Goal: Download file/media

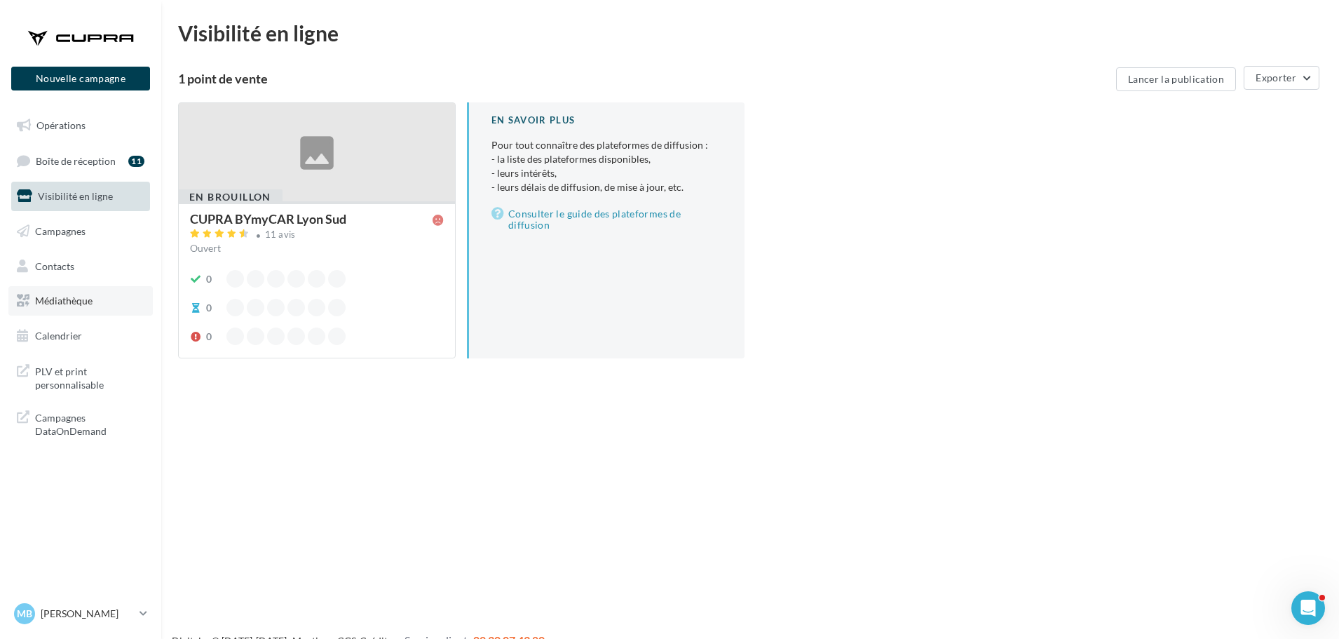
click at [100, 311] on link "Médiathèque" at bounding box center [80, 300] width 144 height 29
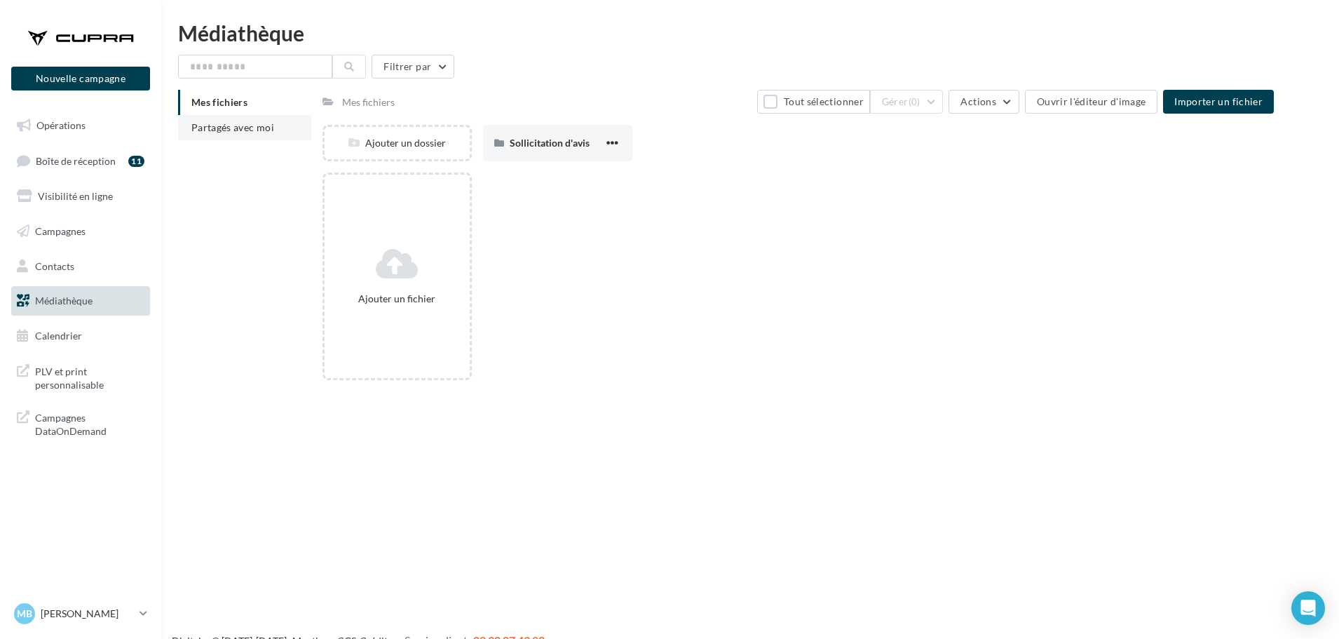
click at [211, 126] on span "Partagés avec moi" at bounding box center [232, 127] width 83 height 12
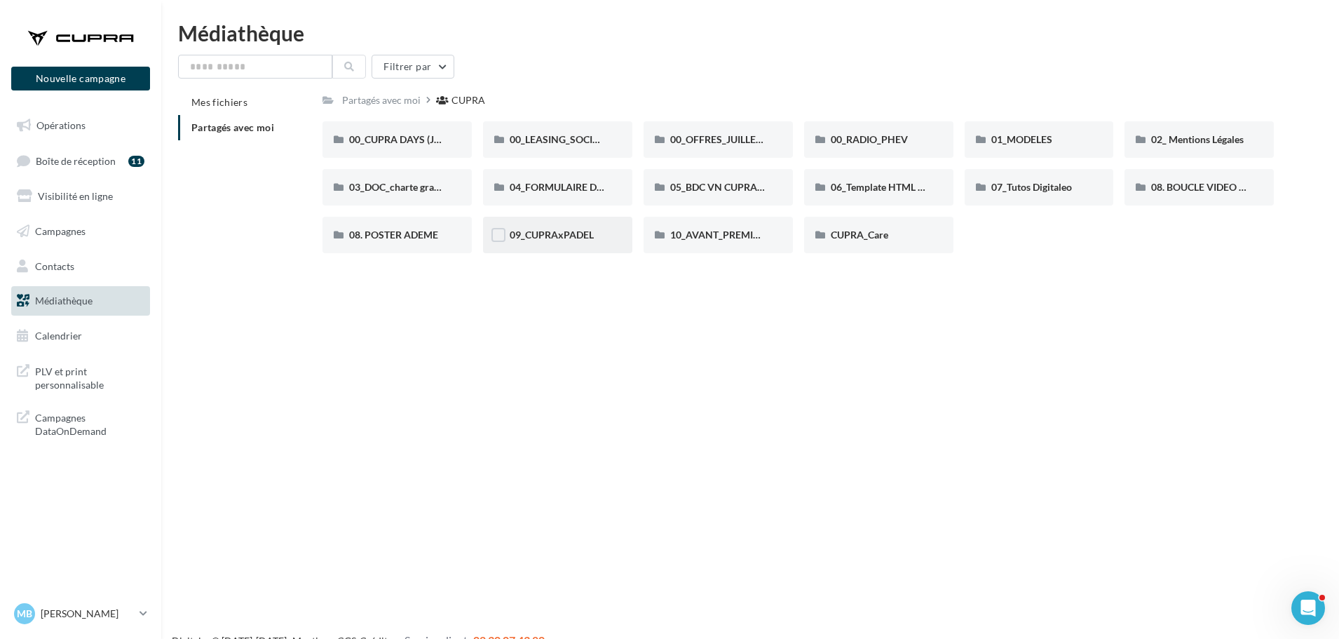
click at [562, 247] on div "09_CUPRAxPADEL" at bounding box center [557, 235] width 149 height 36
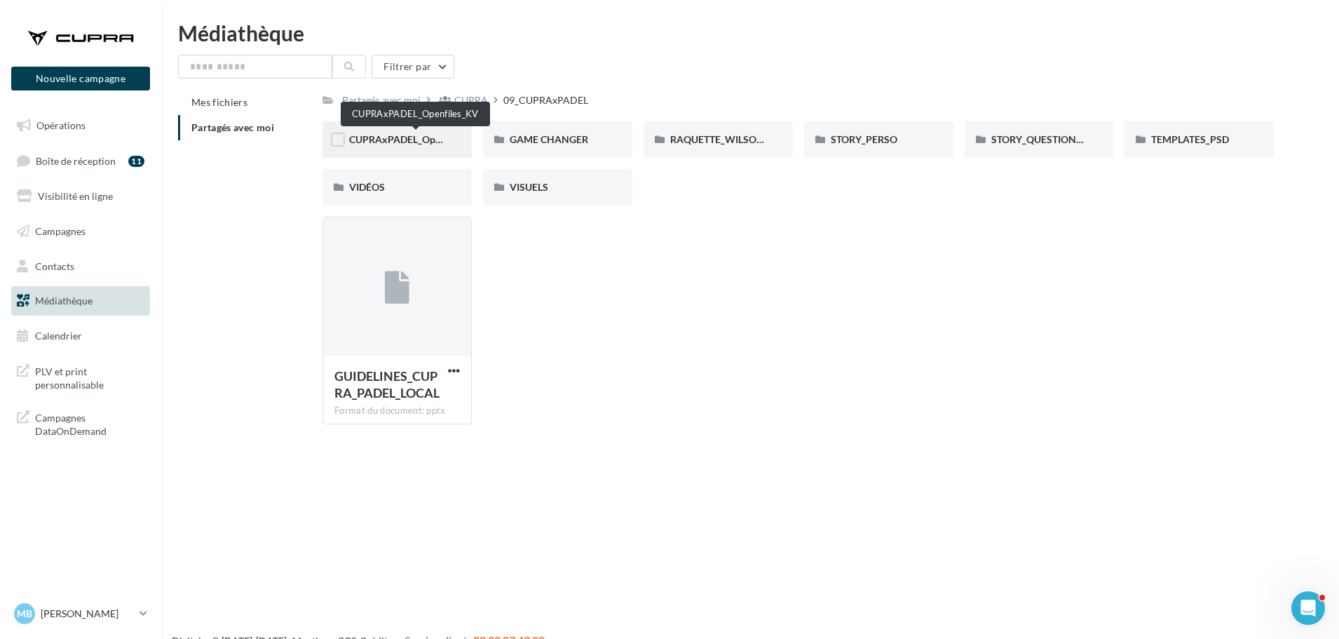
click at [432, 139] on span "CUPRAxPADEL_Openfiles_KV" at bounding box center [415, 139] width 132 height 12
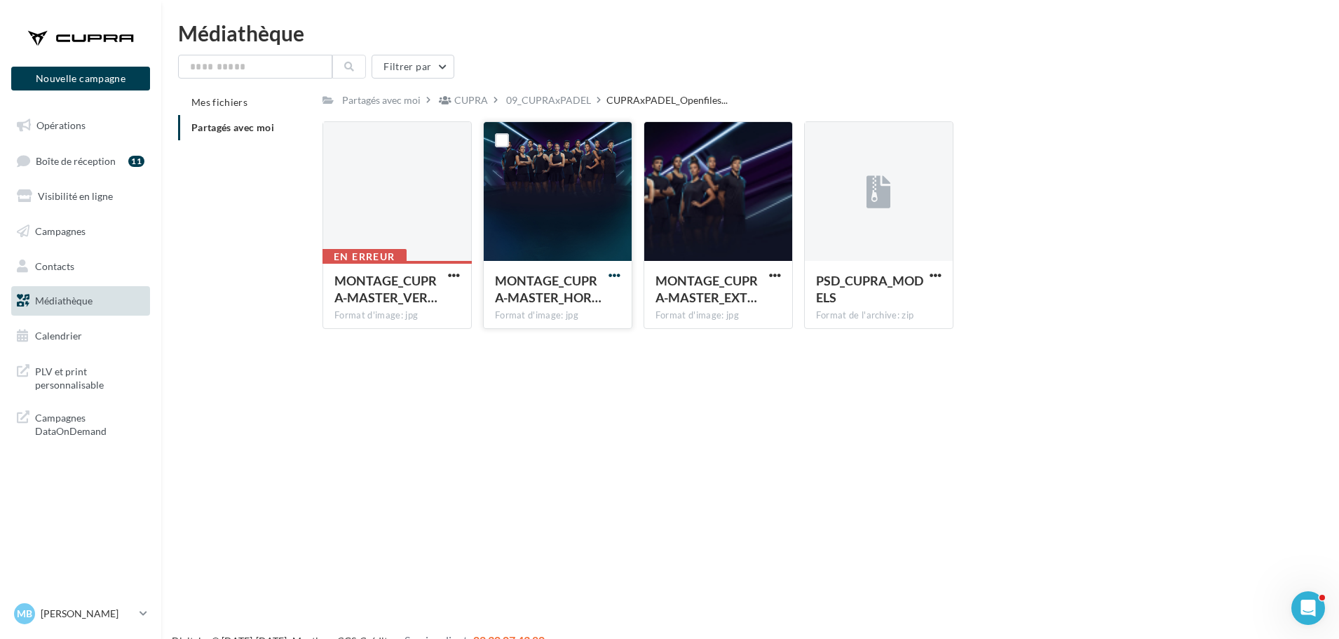
click at [619, 276] on span "button" at bounding box center [614, 275] width 12 height 12
click at [553, 344] on button "Copier l'URL" at bounding box center [553, 339] width 140 height 36
click at [545, 93] on div "09_CUPRAxPADEL" at bounding box center [548, 100] width 85 height 14
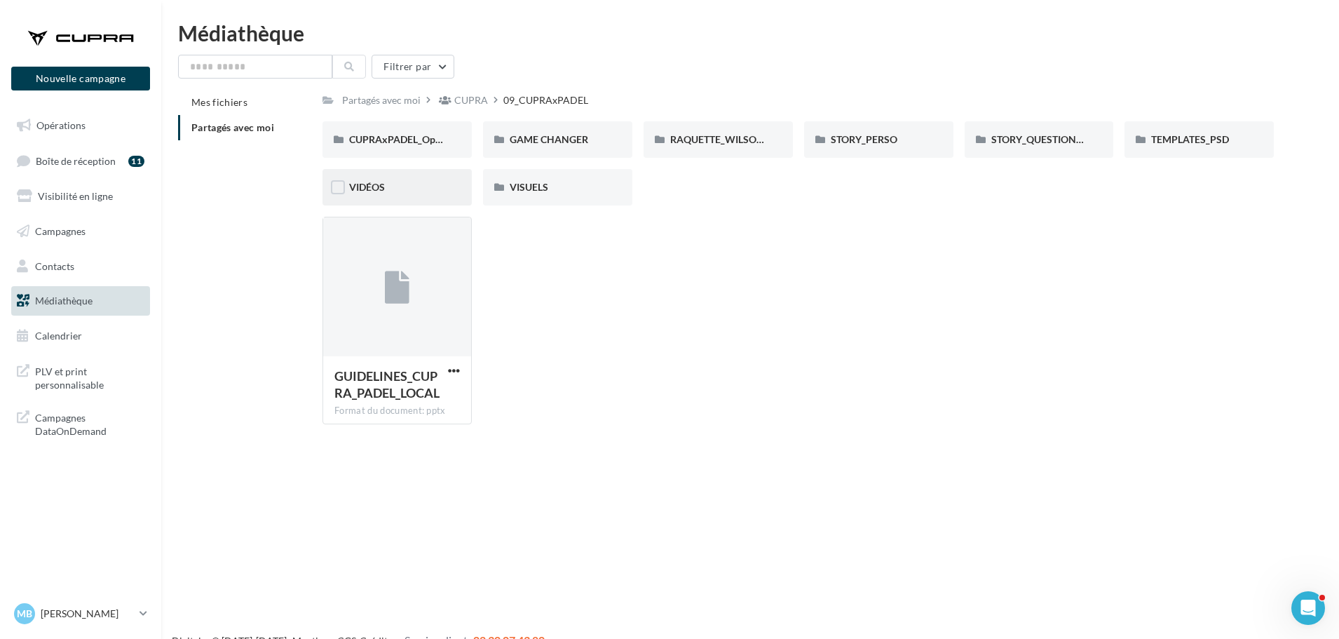
click at [410, 175] on div "VIDÉOS" at bounding box center [396, 187] width 149 height 36
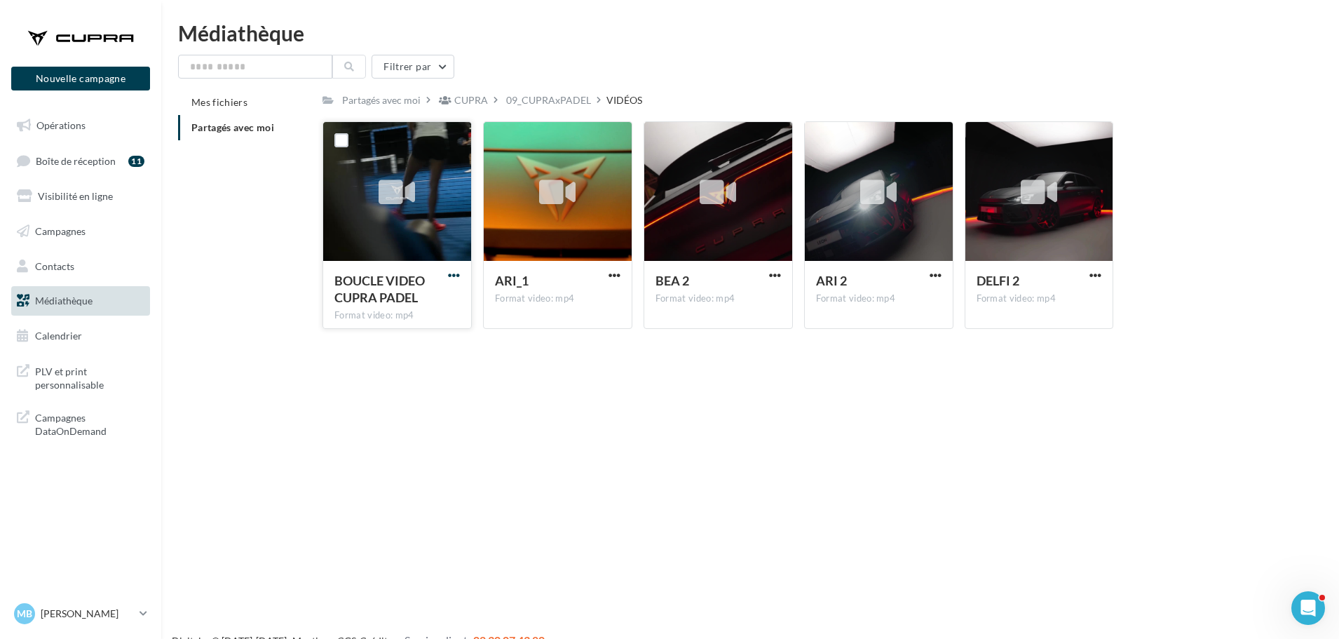
click at [451, 273] on span "button" at bounding box center [454, 275] width 12 height 12
click at [387, 335] on button "Copier l'URL" at bounding box center [392, 339] width 140 height 36
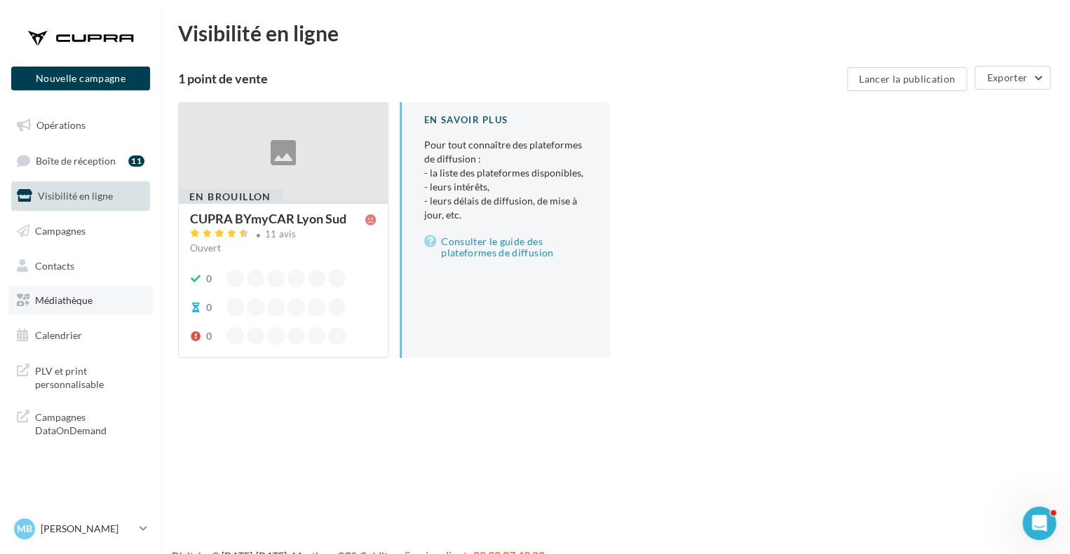
click at [88, 294] on span "Médiathèque" at bounding box center [63, 300] width 57 height 12
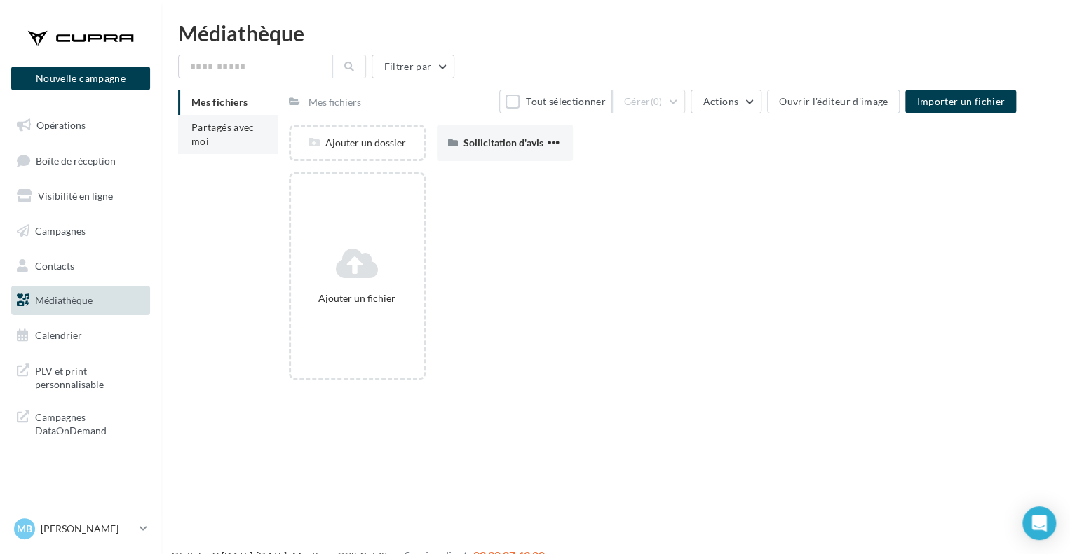
click at [250, 127] on span "Partagés avec moi" at bounding box center [222, 134] width 63 height 26
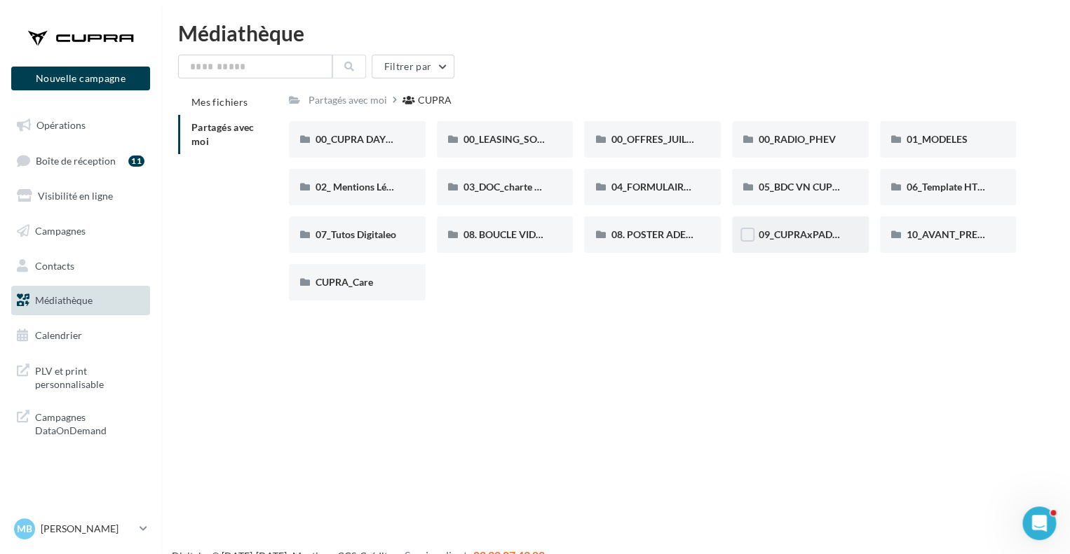
click at [802, 226] on div "09_CUPRAxPADEL" at bounding box center [800, 235] width 137 height 36
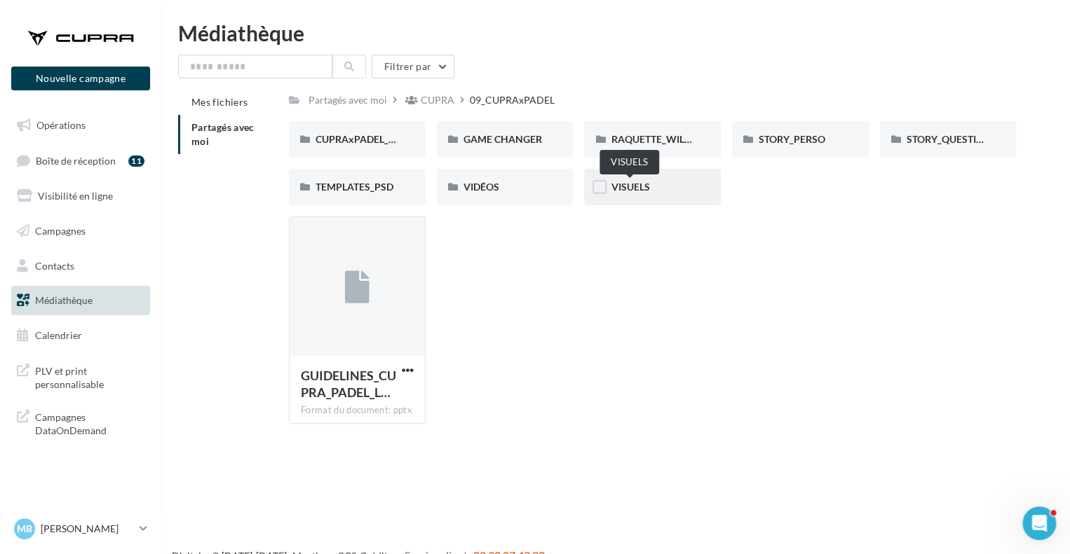
click at [641, 184] on span "VISUELS" at bounding box center [630, 187] width 39 height 12
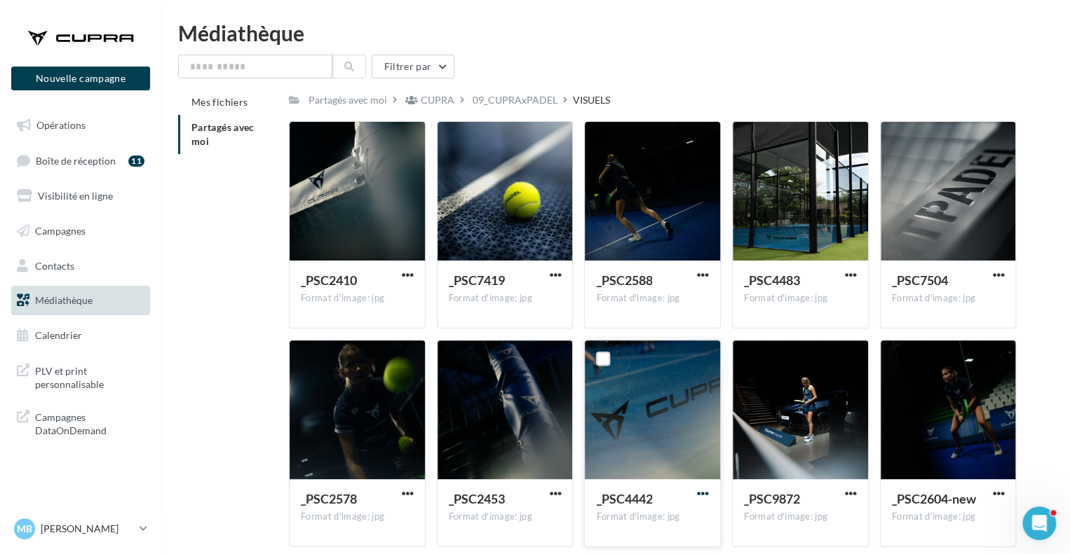
click at [702, 496] on span "button" at bounding box center [703, 494] width 12 height 12
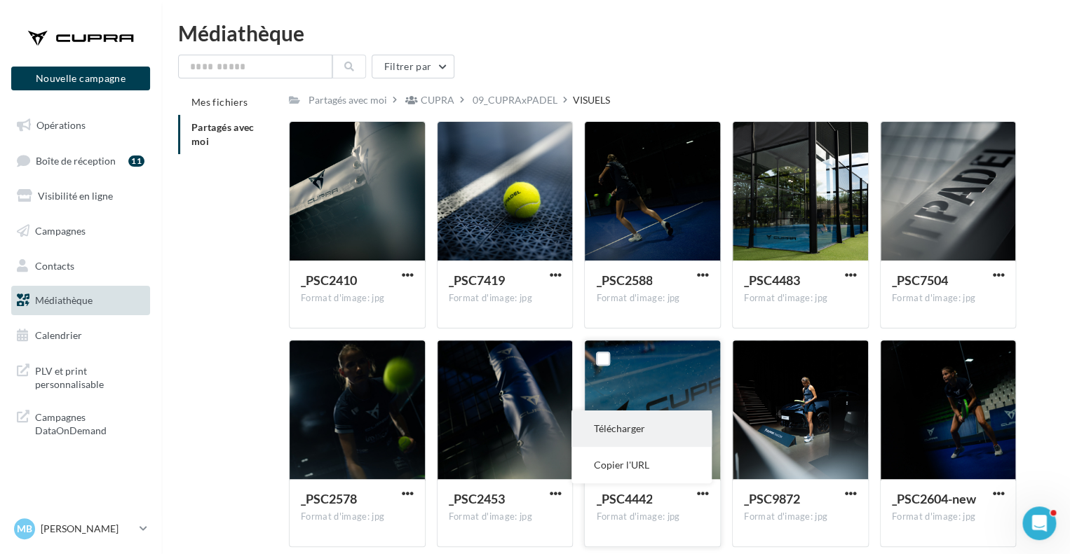
click at [634, 434] on button "Télécharger" at bounding box center [641, 429] width 140 height 36
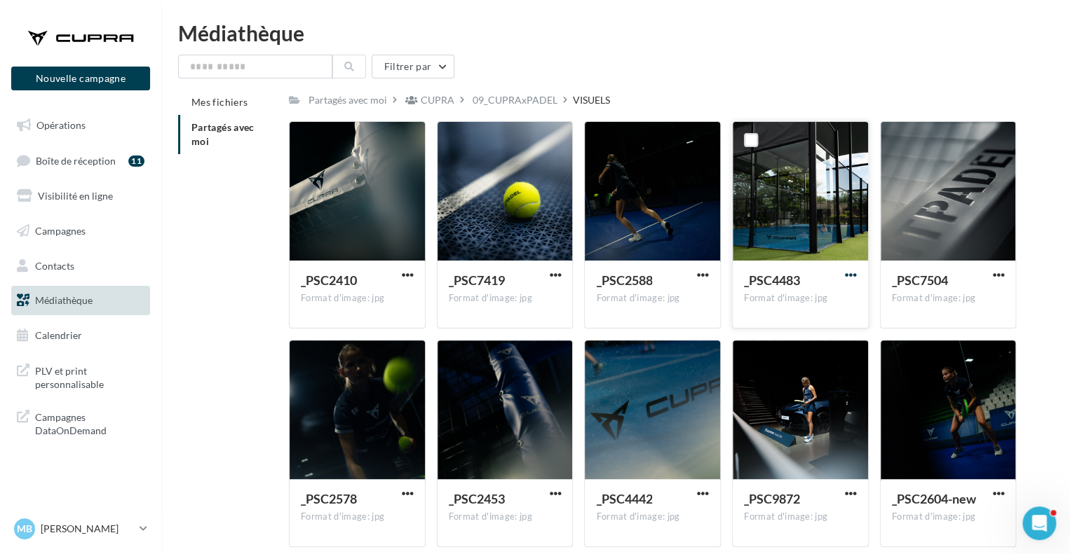
click at [853, 279] on span "button" at bounding box center [851, 275] width 12 height 12
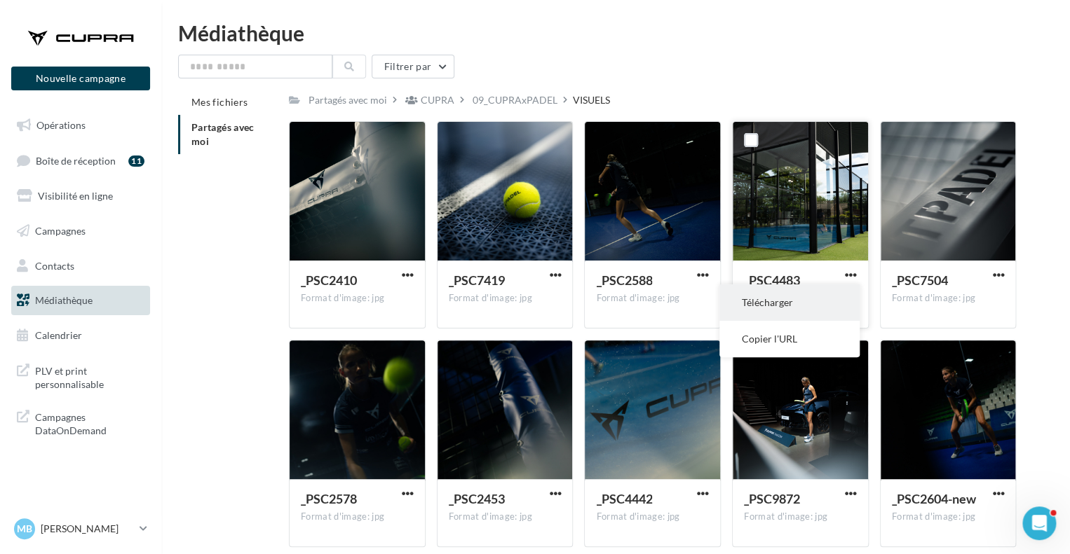
click at [812, 302] on button "Télécharger" at bounding box center [789, 303] width 140 height 36
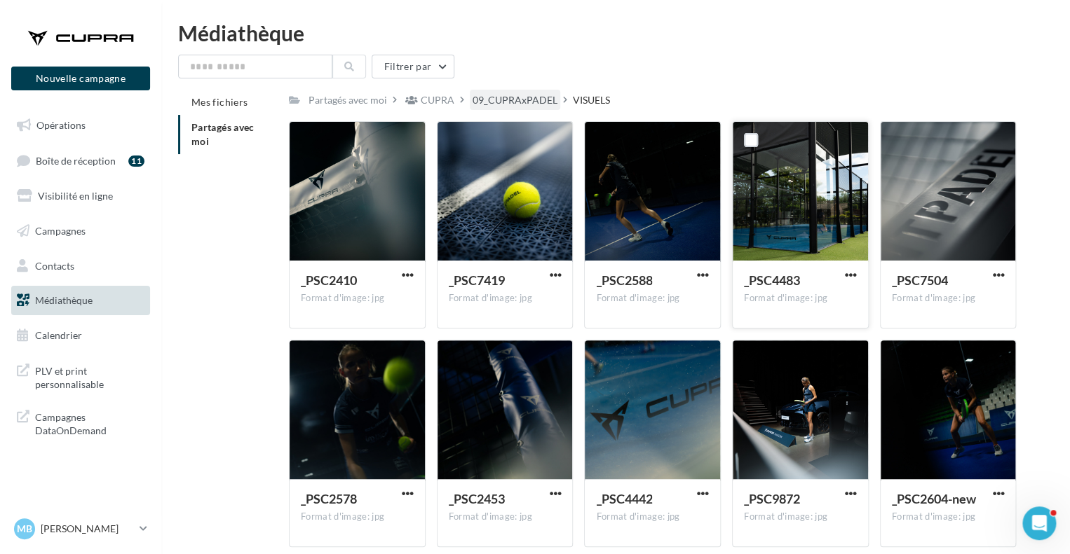
click at [507, 97] on div "09_CUPRAxPADEL" at bounding box center [514, 100] width 85 height 14
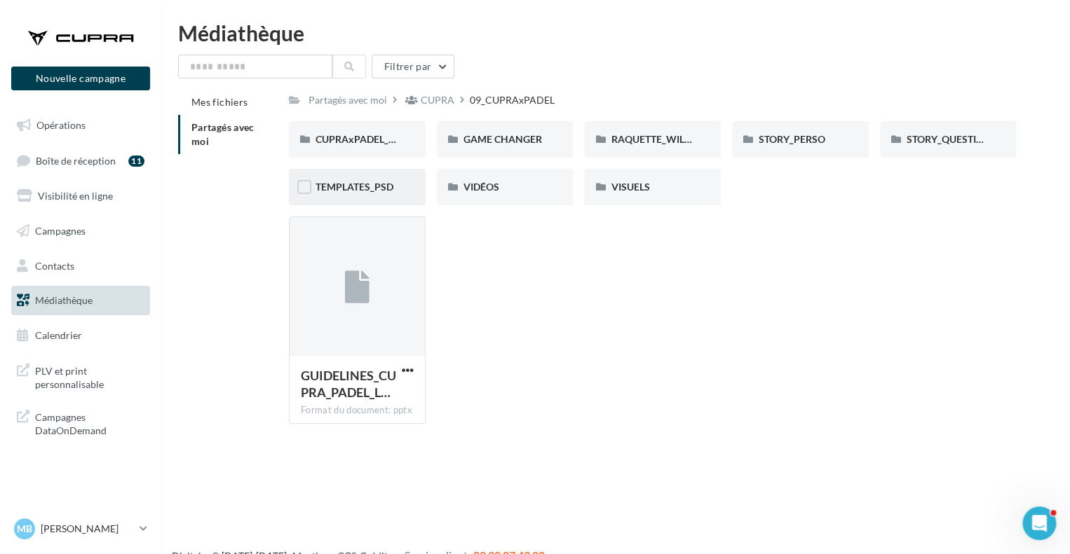
click at [369, 175] on div "TEMPLATES_PSD" at bounding box center [357, 187] width 137 height 36
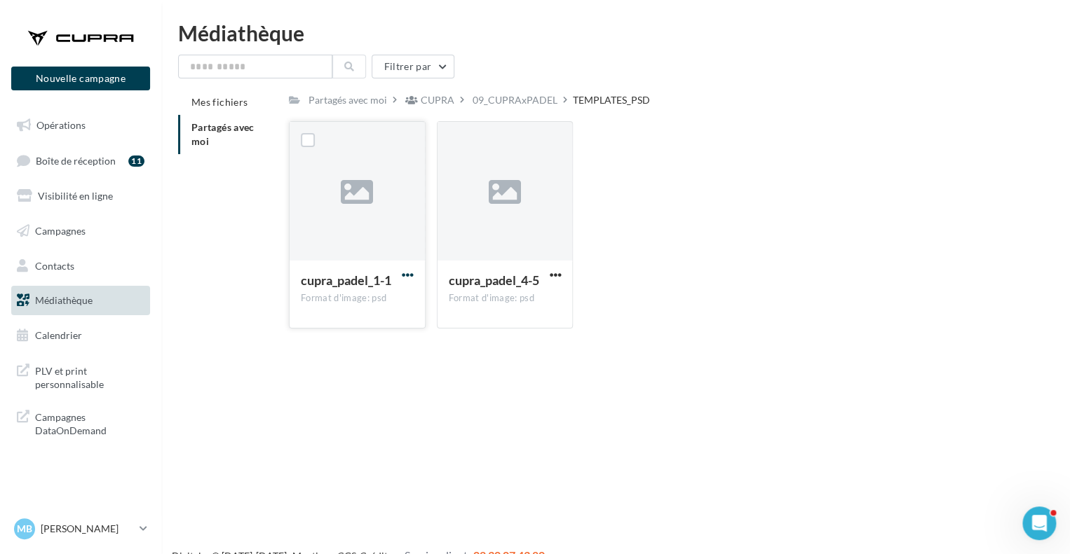
click at [404, 275] on span "button" at bounding box center [408, 275] width 12 height 12
click at [329, 318] on button "Télécharger" at bounding box center [346, 303] width 140 height 36
click at [505, 92] on div "09_CUPRAxPADEL" at bounding box center [515, 100] width 90 height 20
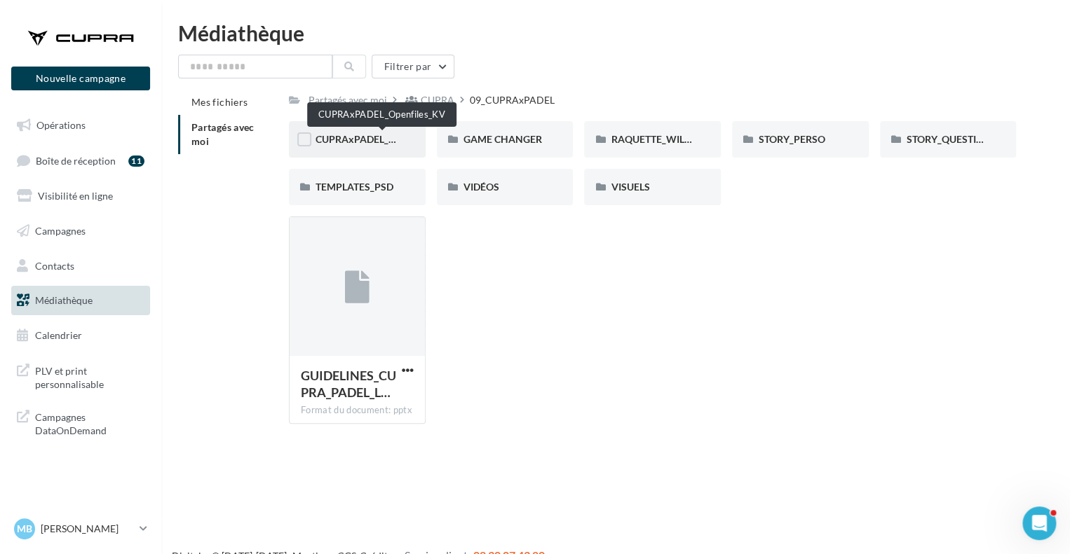
click at [374, 145] on span "CUPRAxPADEL_Openfiles_KV" at bounding box center [381, 139] width 132 height 12
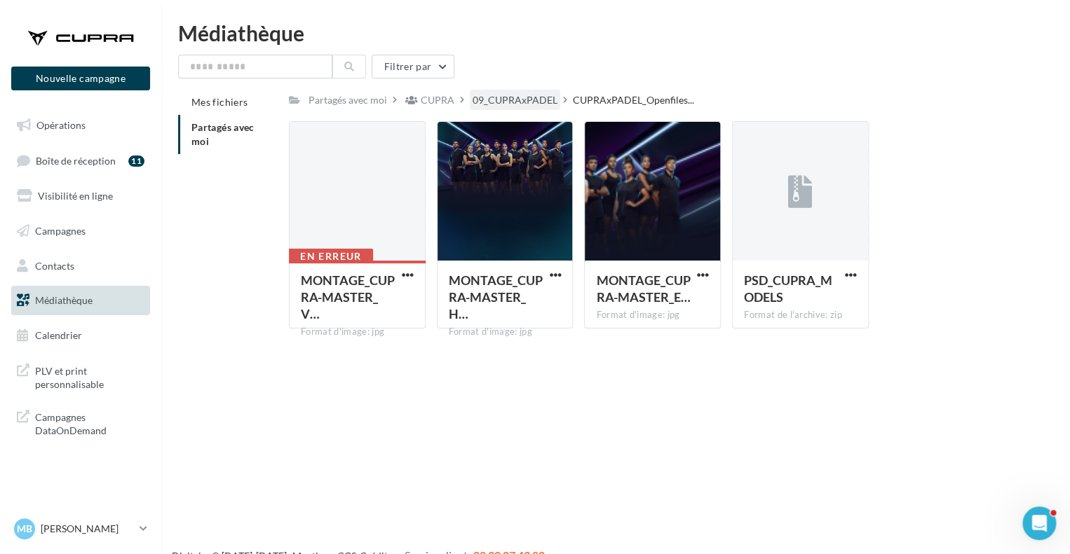
click at [493, 95] on div "09_CUPRAxPADEL" at bounding box center [514, 100] width 85 height 14
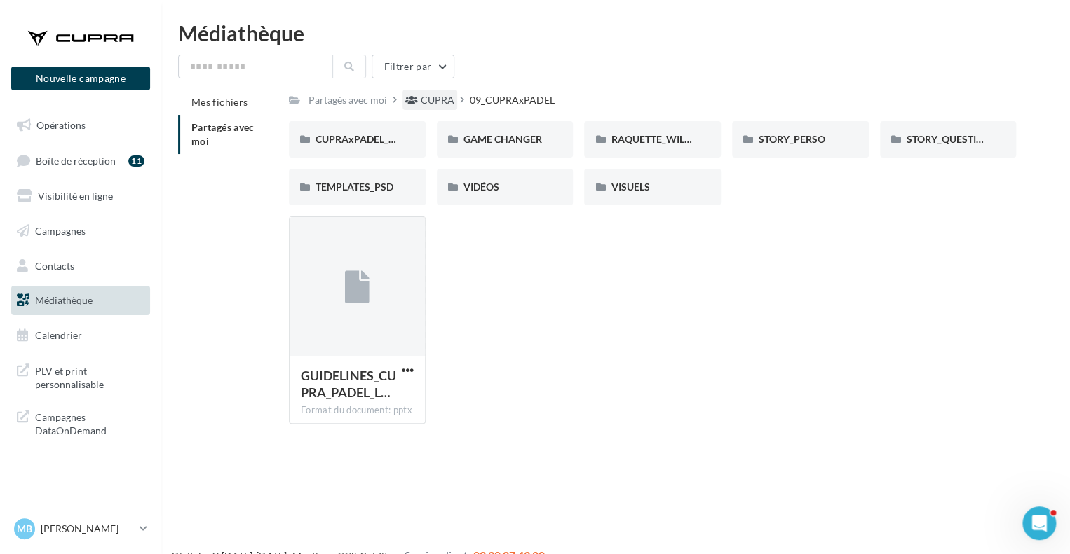
click at [428, 98] on div "CUPRA" at bounding box center [438, 100] width 34 height 14
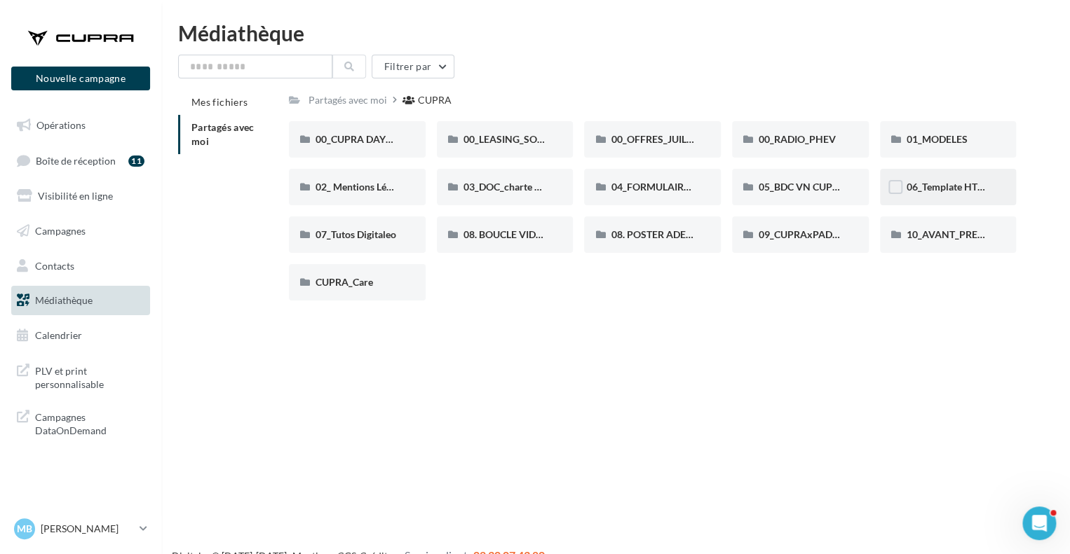
click at [972, 195] on div "06_Template HTML CUPRA" at bounding box center [948, 187] width 137 height 36
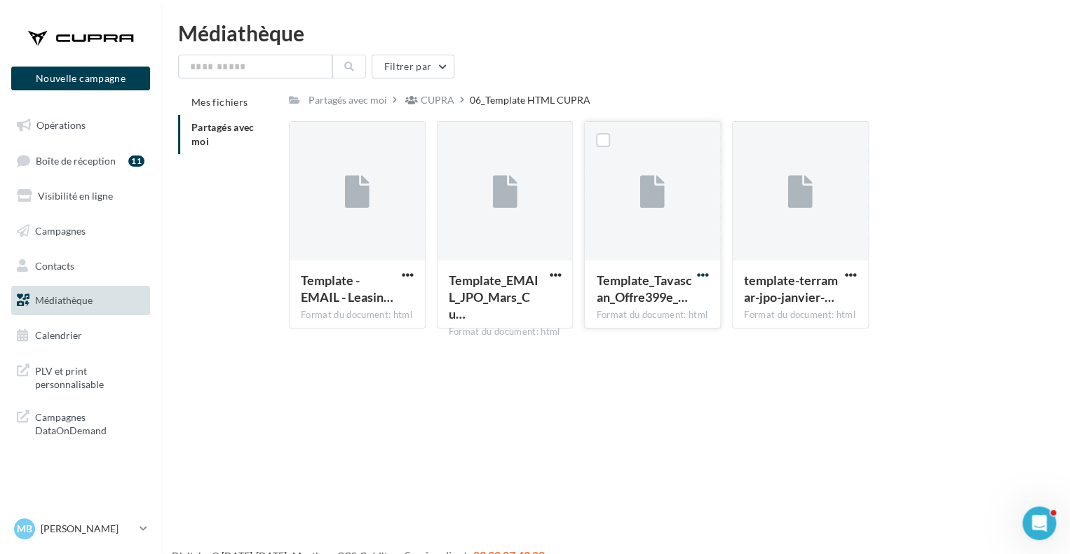
click at [701, 271] on span "button" at bounding box center [703, 275] width 12 height 12
click at [643, 332] on button "Copier l'URL" at bounding box center [641, 339] width 140 height 36
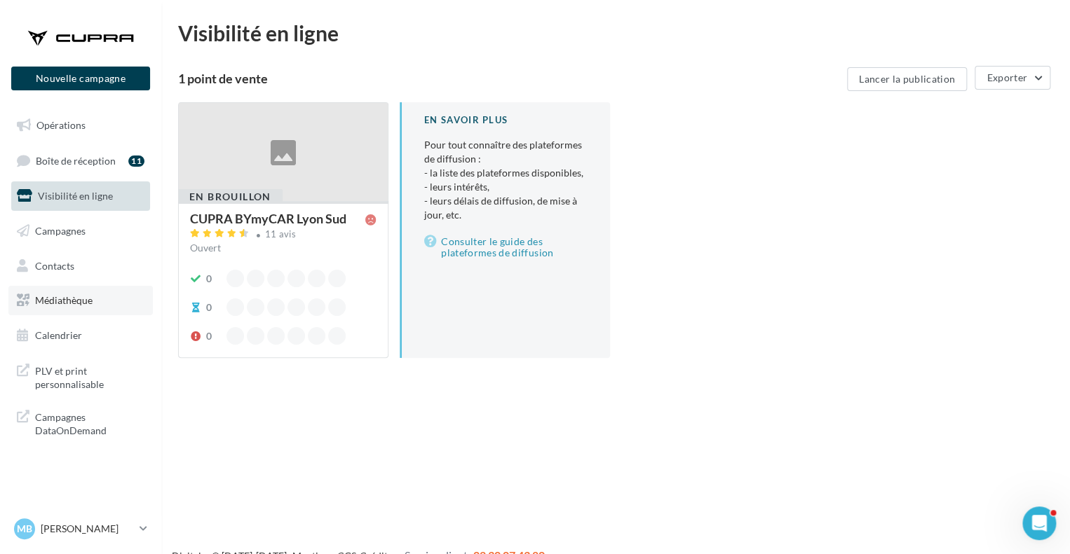
click at [69, 307] on link "Médiathèque" at bounding box center [80, 300] width 144 height 29
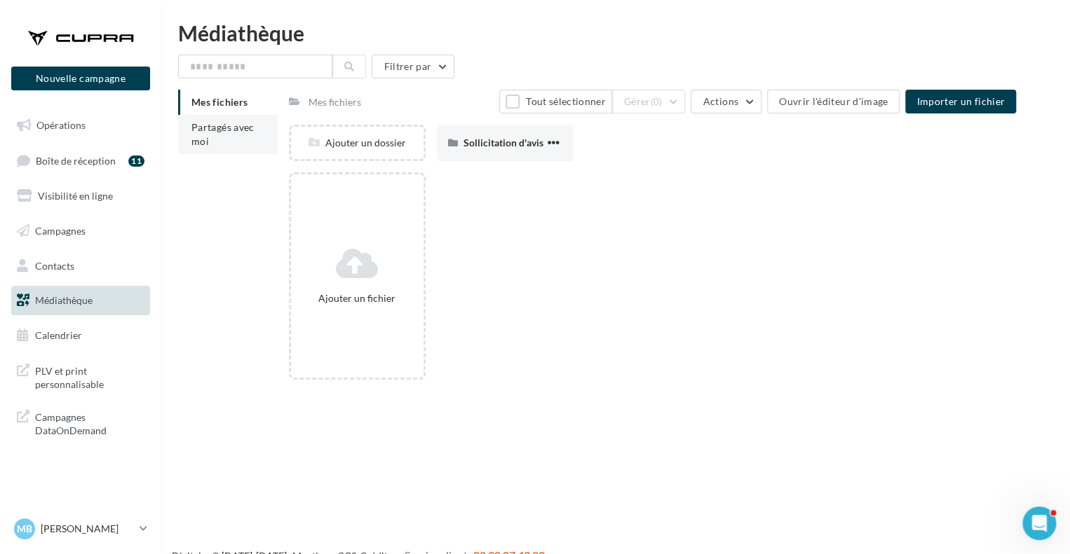
click at [222, 123] on span "Partagés avec moi" at bounding box center [222, 134] width 63 height 26
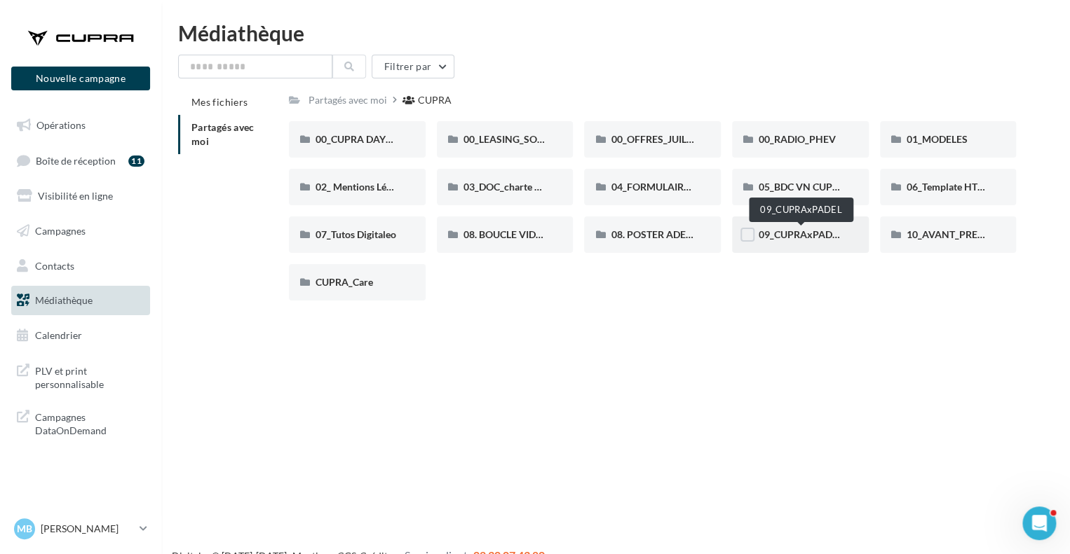
click at [802, 238] on span "09_CUPRAxPADEL" at bounding box center [800, 235] width 84 height 12
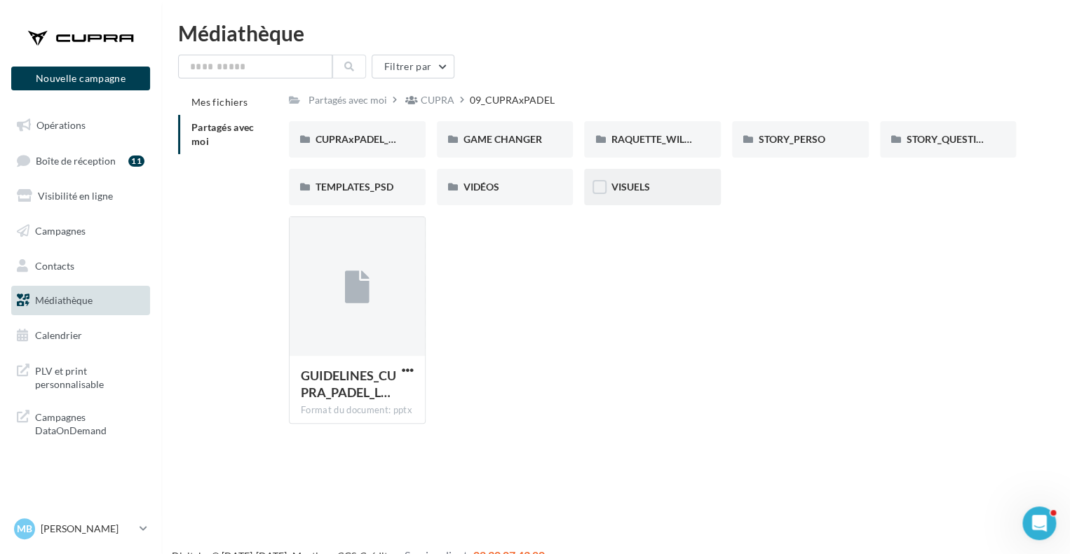
click at [656, 191] on div "VISUELS" at bounding box center [652, 187] width 83 height 14
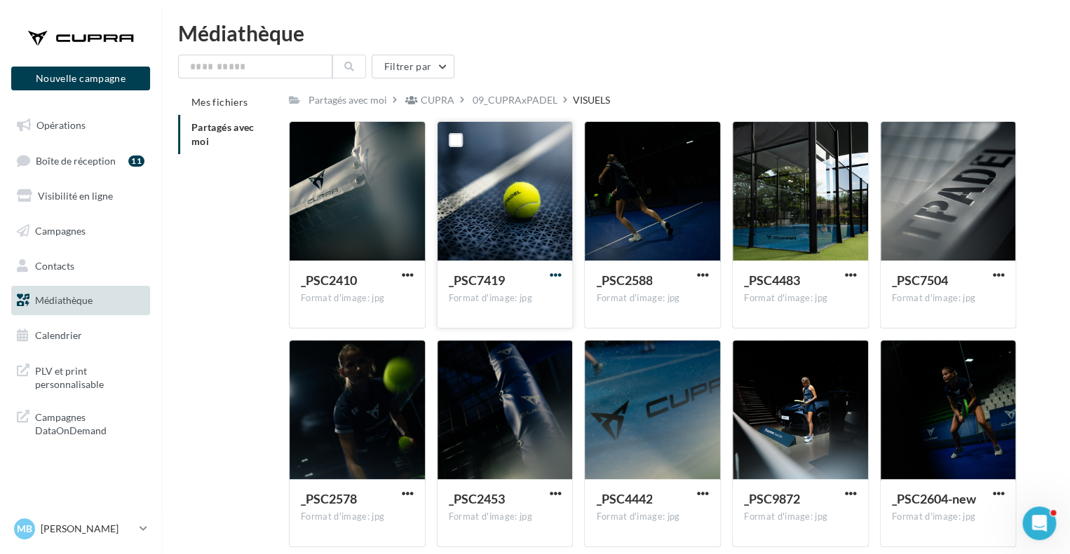
click at [552, 277] on span "button" at bounding box center [555, 275] width 12 height 12
click at [388, 275] on div "_PSC2410" at bounding box center [349, 282] width 96 height 20
click at [404, 273] on span "button" at bounding box center [408, 275] width 12 height 12
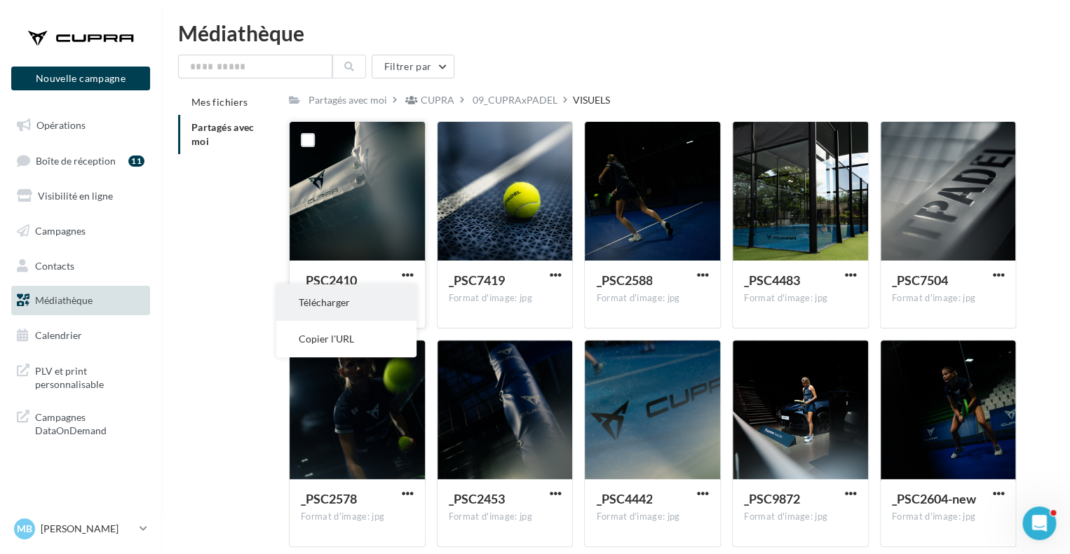
click at [340, 305] on button "Télécharger" at bounding box center [346, 303] width 140 height 36
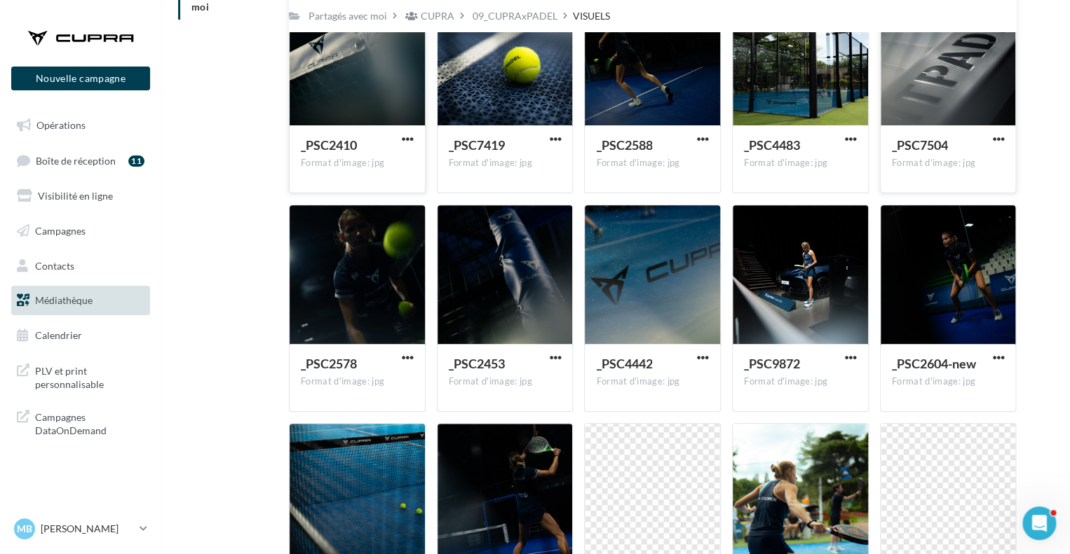
scroll to position [415, 0]
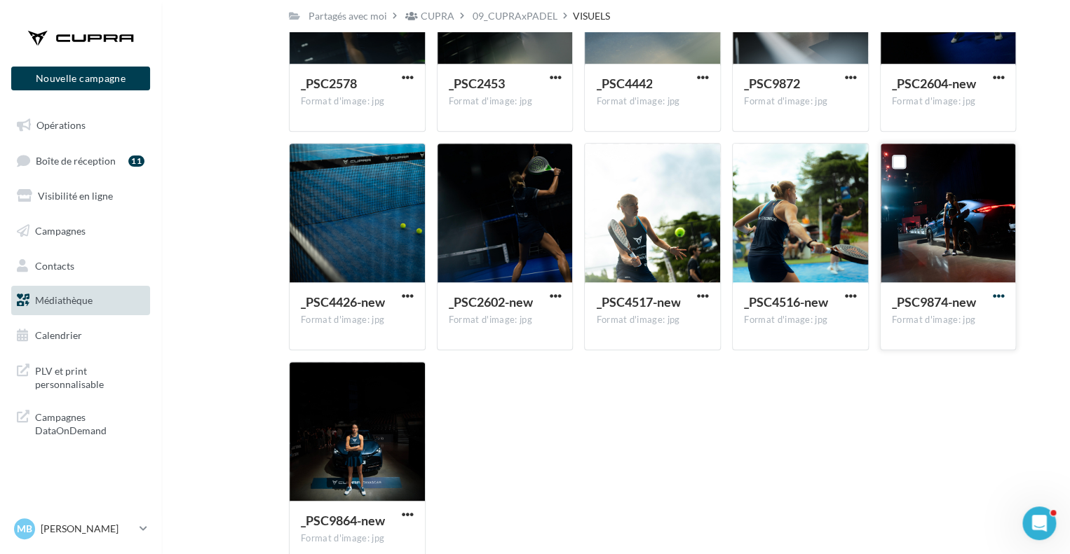
click at [1000, 297] on span "button" at bounding box center [998, 296] width 12 height 12
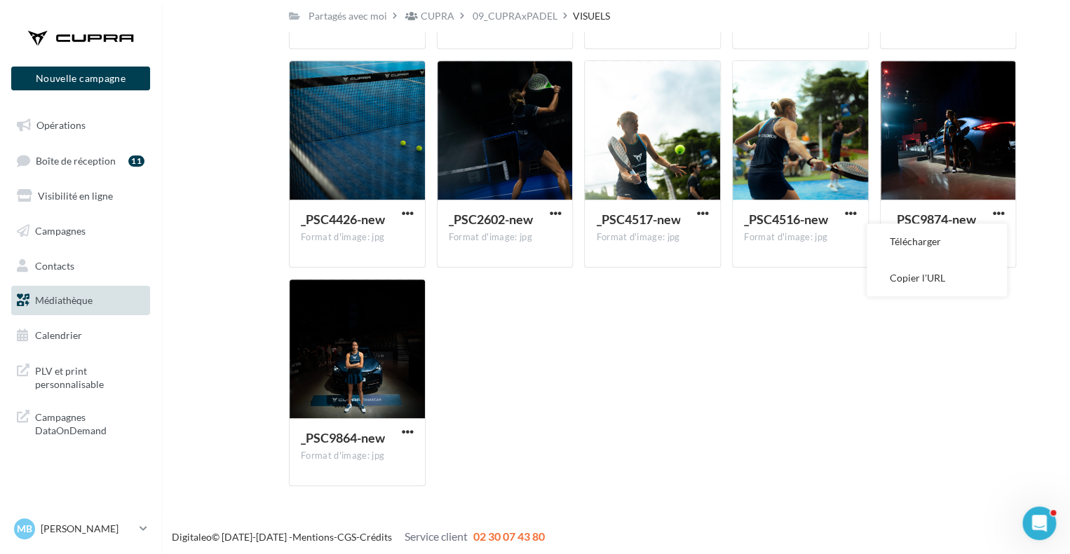
scroll to position [501, 0]
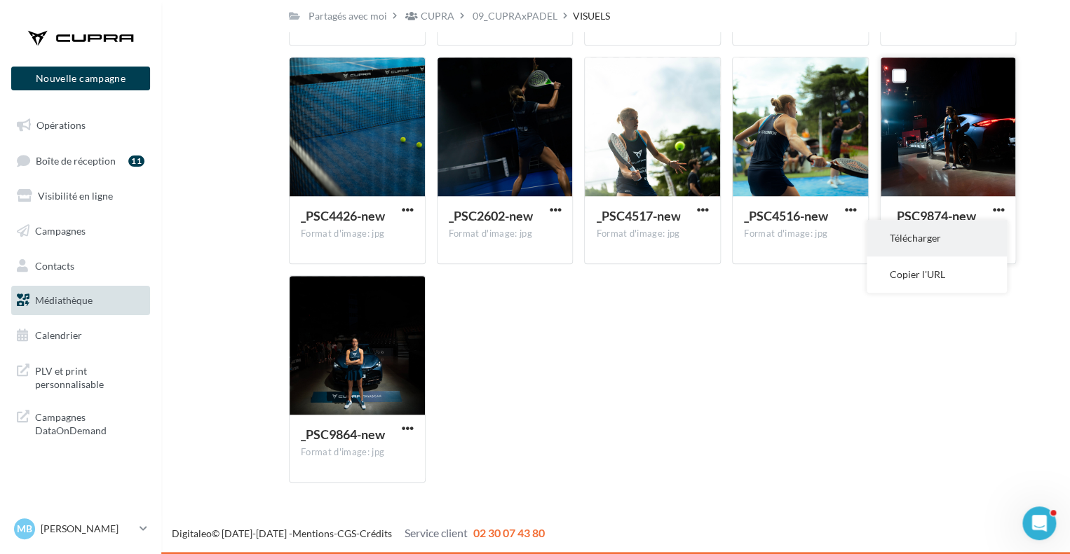
click at [923, 240] on button "Télécharger" at bounding box center [936, 238] width 140 height 36
